Goal: Check status: Check status

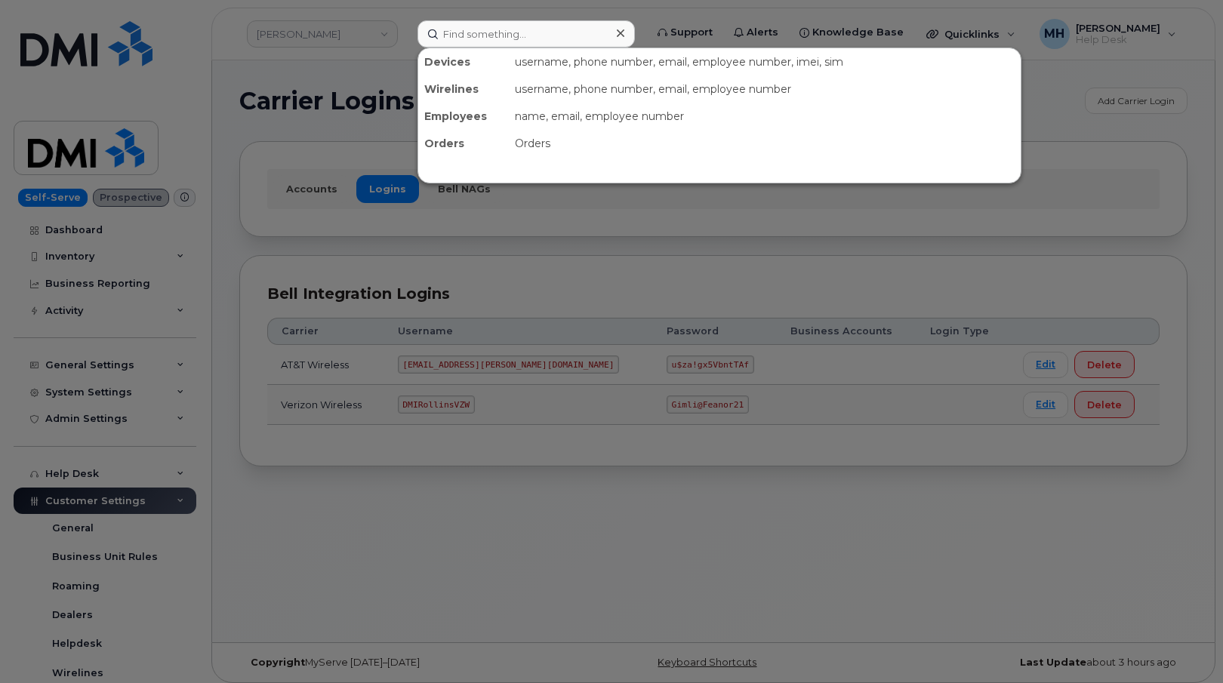
click at [574, 23] on input at bounding box center [525, 33] width 217 height 27
type input "619-565-4936"
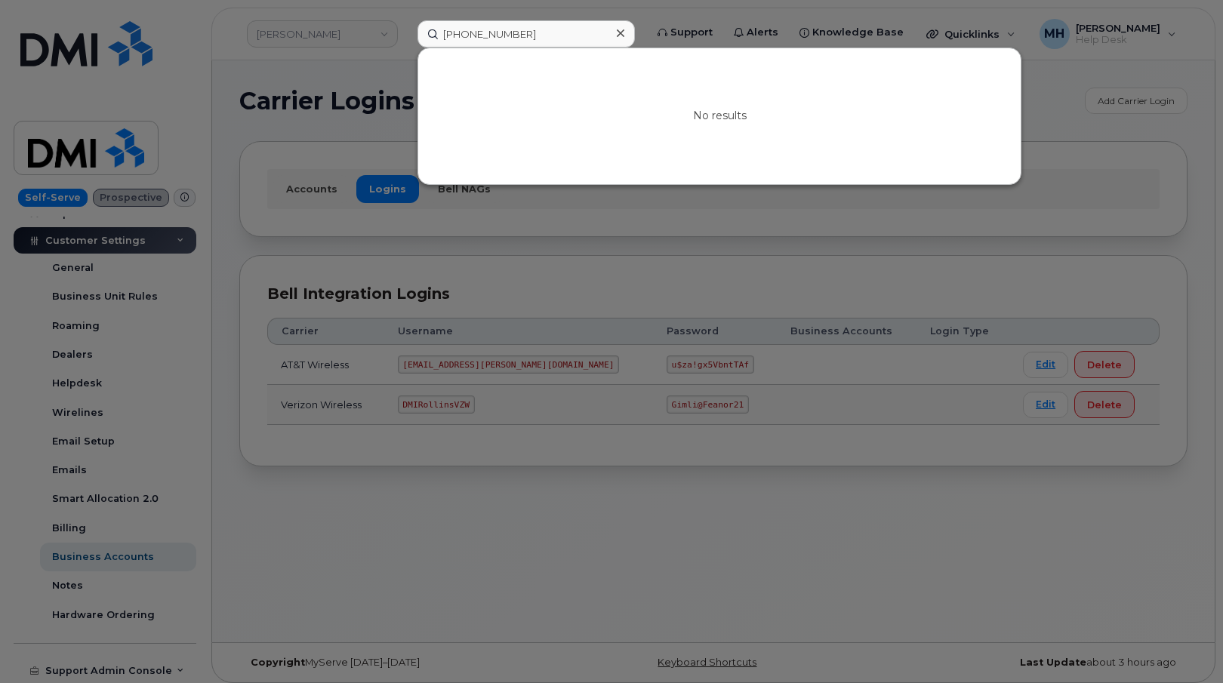
drag, startPoint x: 528, startPoint y: 35, endPoint x: 429, endPoint y: 32, distance: 98.9
click at [429, 32] on input "619-565-4936" at bounding box center [525, 33] width 217 height 27
click at [310, 42] on div at bounding box center [611, 341] width 1223 height 683
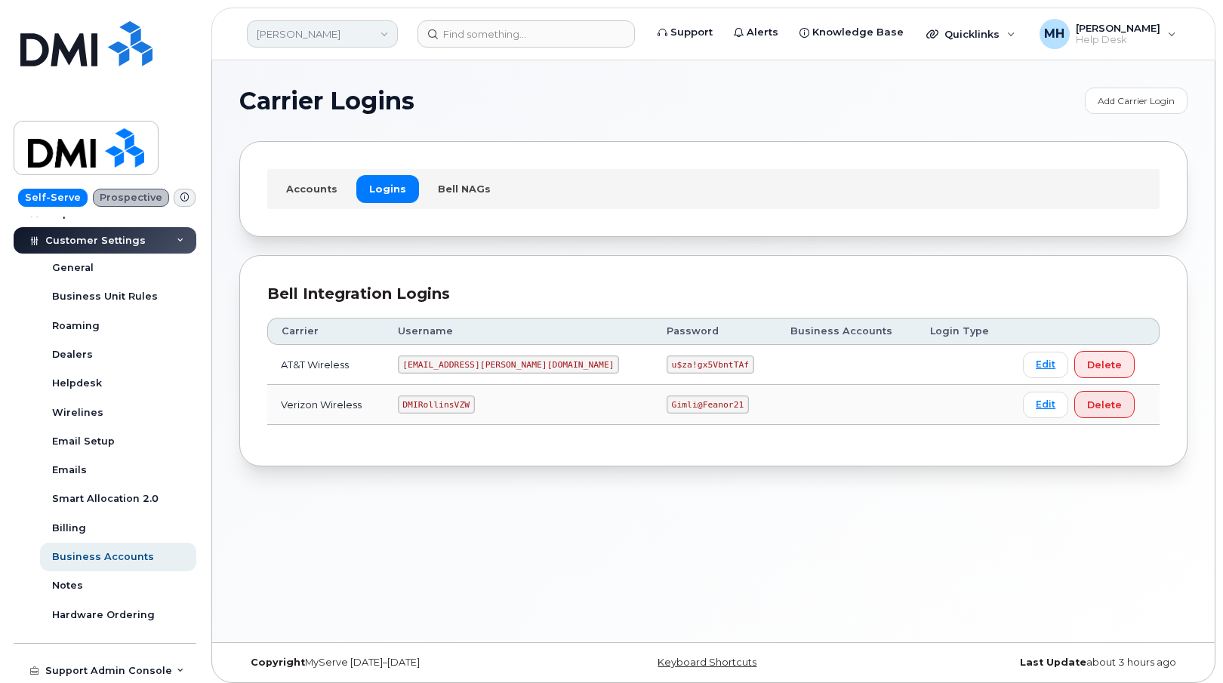
click at [313, 38] on link "Rollins" at bounding box center [322, 33] width 151 height 27
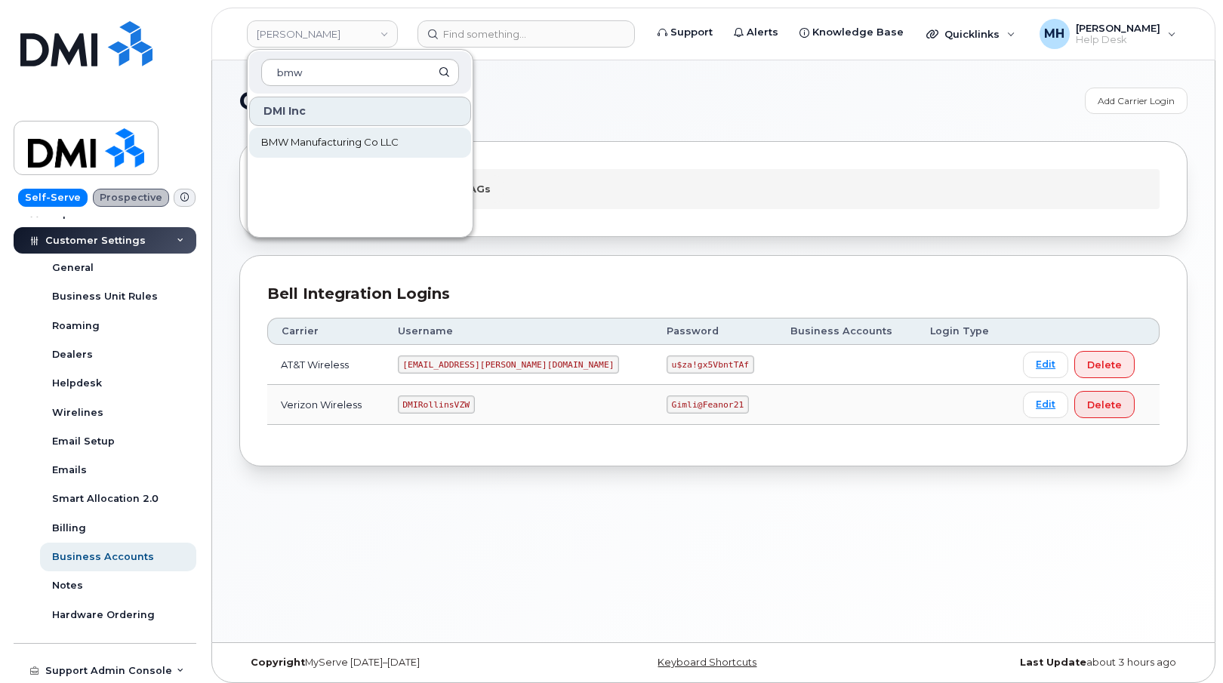
type input "bmw"
click at [371, 138] on span "BMW Manufacturing Co LLC" at bounding box center [329, 142] width 137 height 15
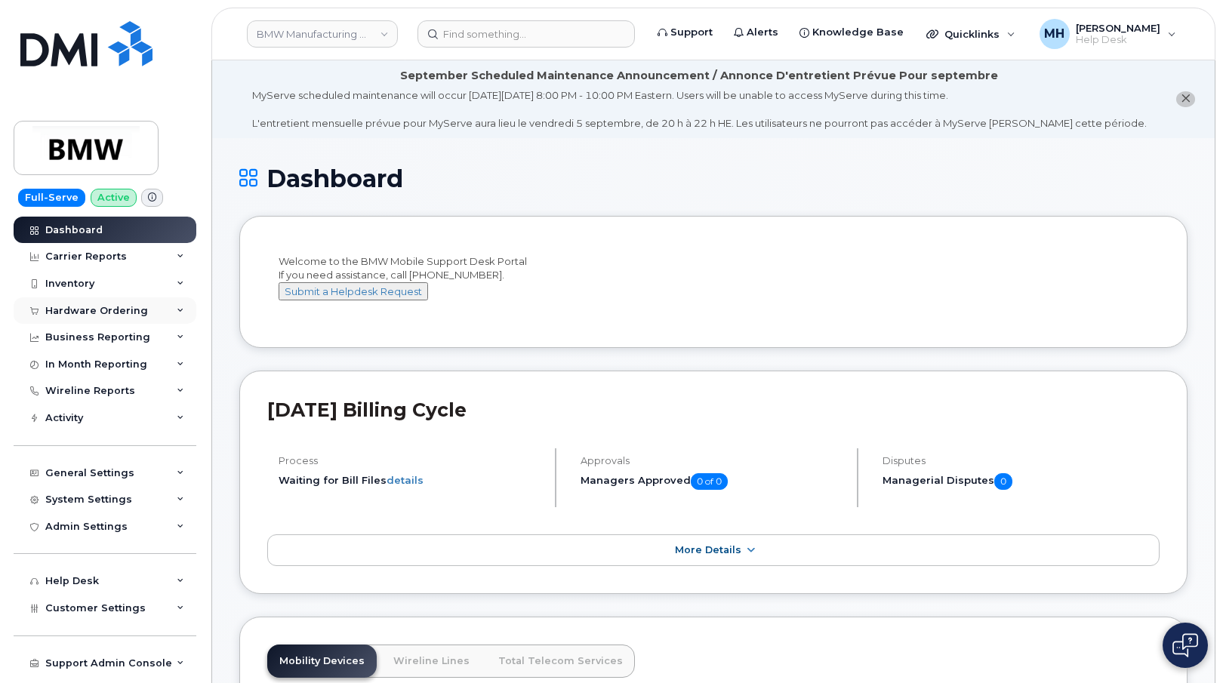
click at [129, 311] on div "Hardware Ordering" at bounding box center [96, 311] width 103 height 12
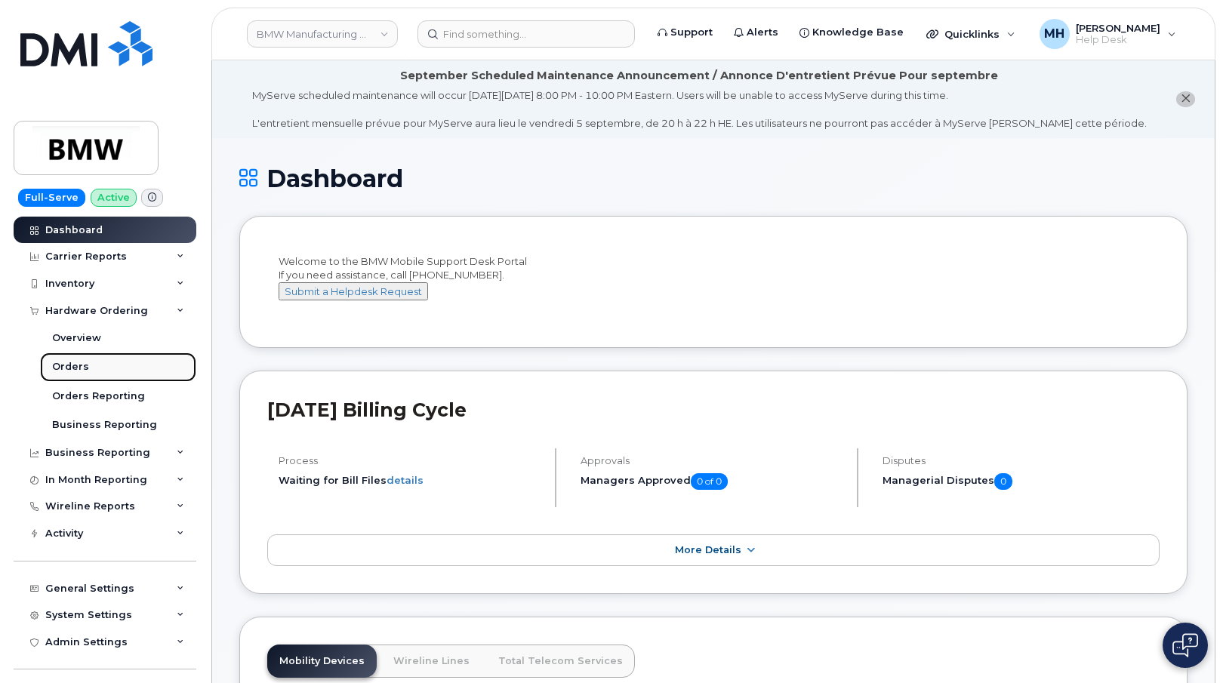
click at [124, 365] on link "Orders" at bounding box center [118, 367] width 156 height 29
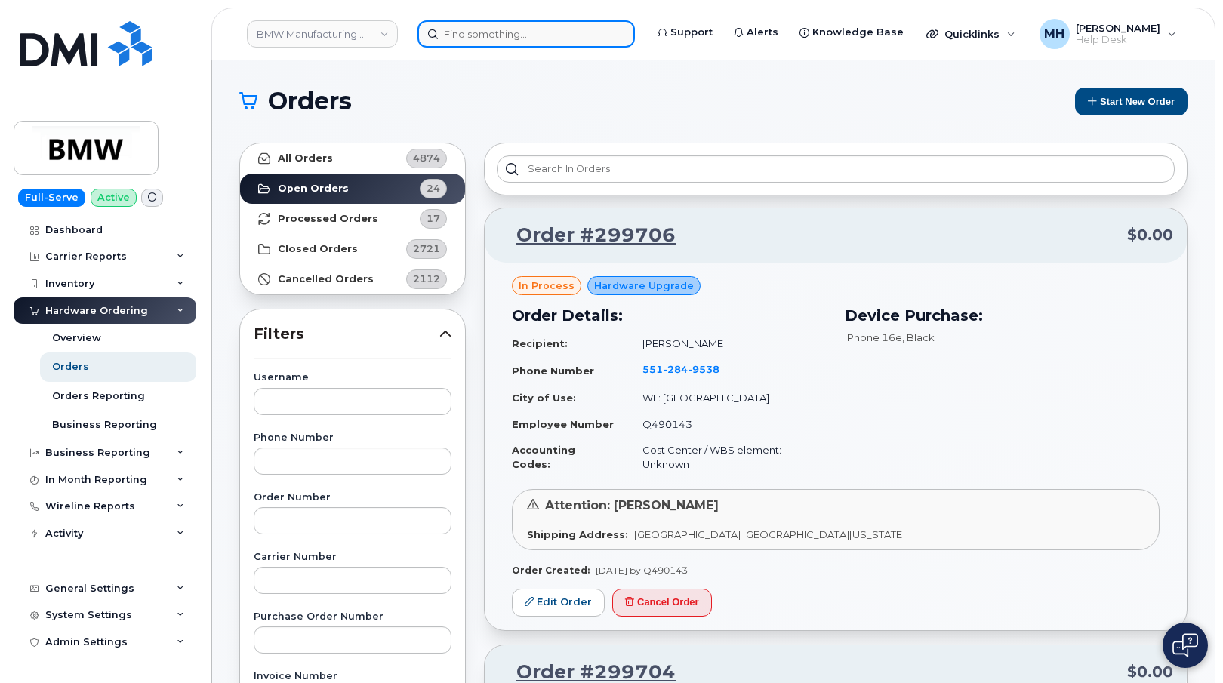
click at [479, 39] on input at bounding box center [525, 33] width 217 height 27
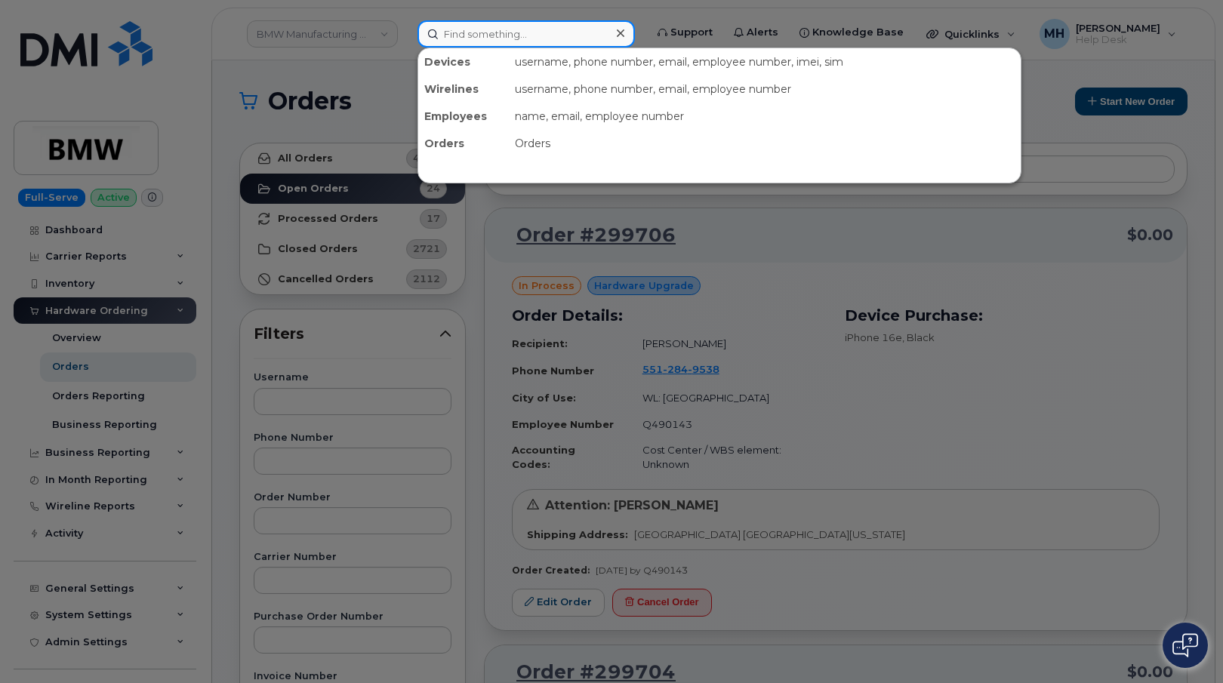
paste input "299307"
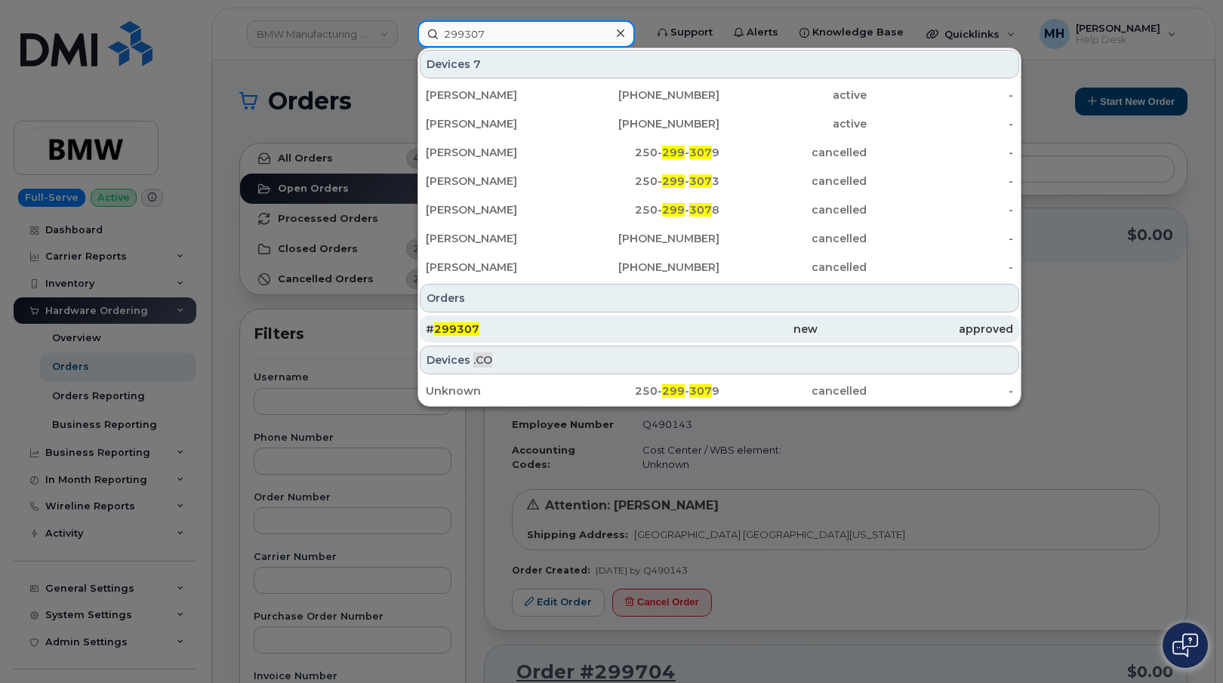
type input "299307"
click at [538, 331] on div "# 299307" at bounding box center [524, 329] width 196 height 15
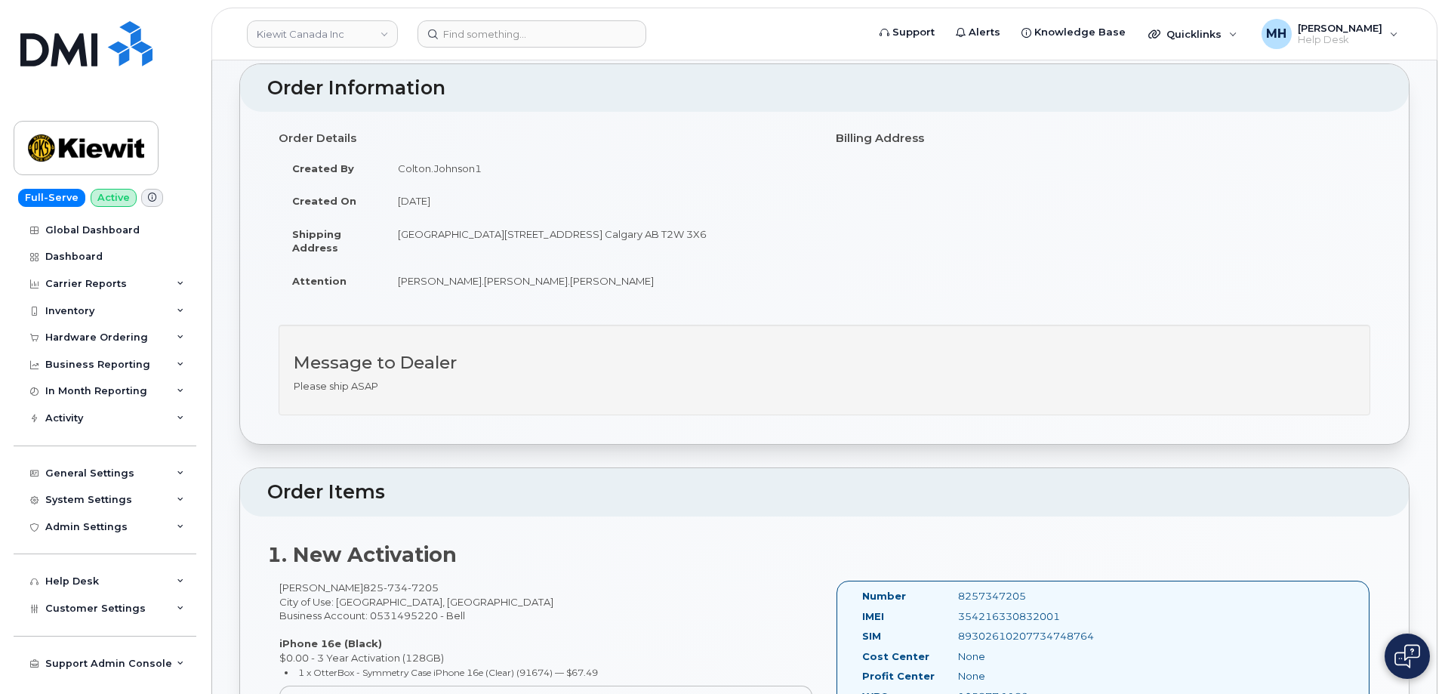
scroll to position [151, 0]
